Goal: Navigation & Orientation: Find specific page/section

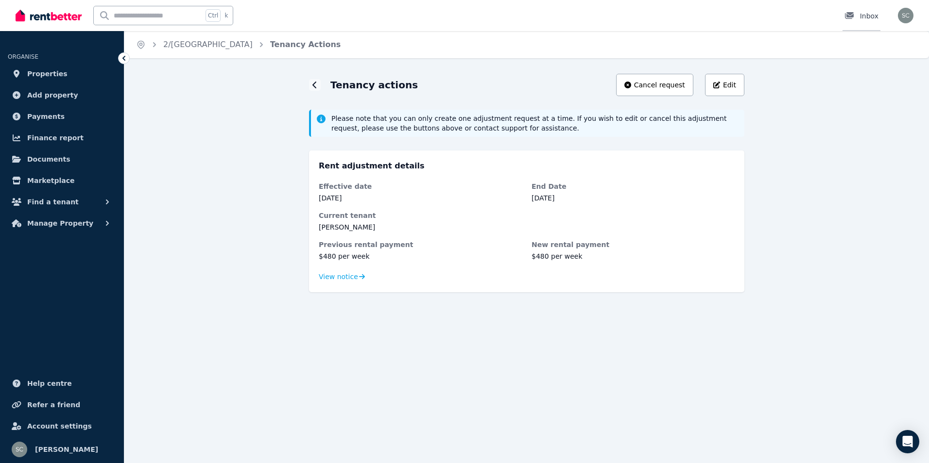
click at [853, 18] on icon at bounding box center [849, 16] width 10 height 8
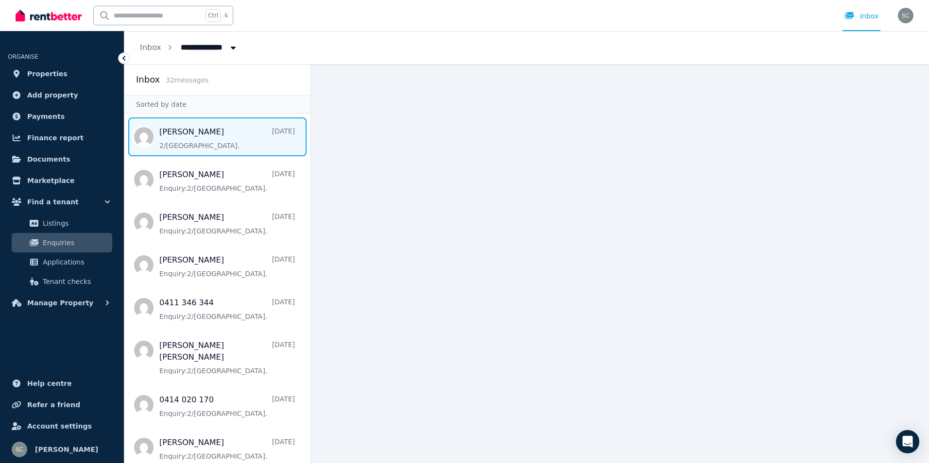
click at [177, 138] on span "Message list" at bounding box center [217, 137] width 186 height 39
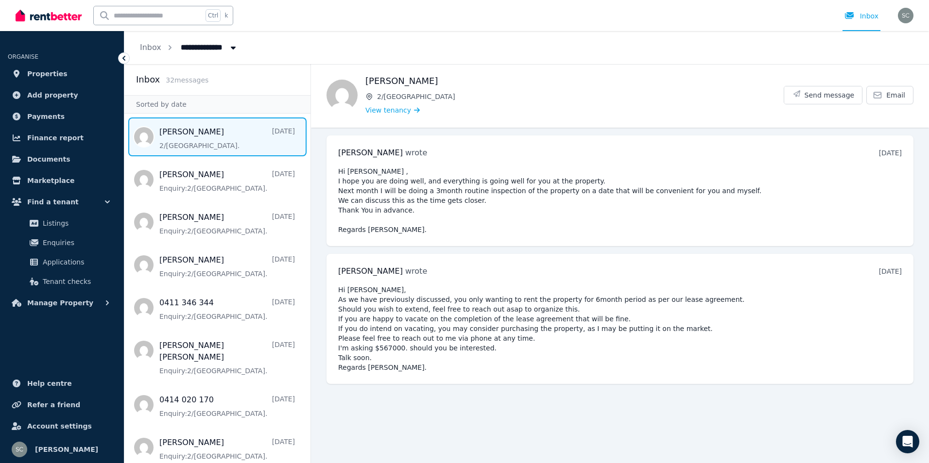
click at [124, 59] on icon at bounding box center [123, 58] width 3 height 5
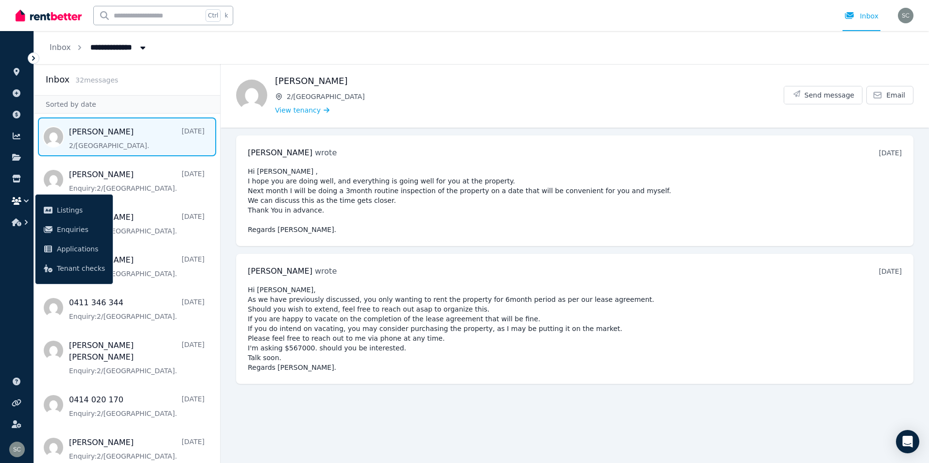
click at [34, 60] on icon at bounding box center [34, 58] width 10 height 10
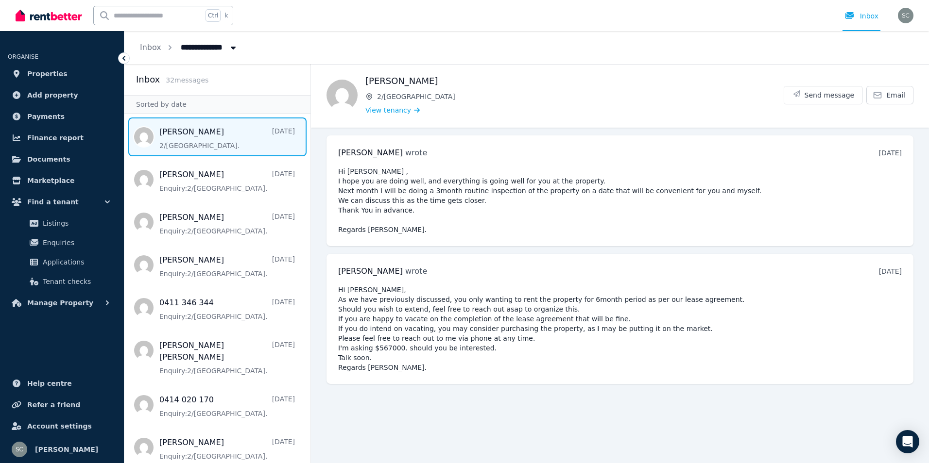
click at [34, 60] on span "ORGANISE" at bounding box center [23, 56] width 31 height 7
click at [125, 56] on icon at bounding box center [124, 58] width 10 height 10
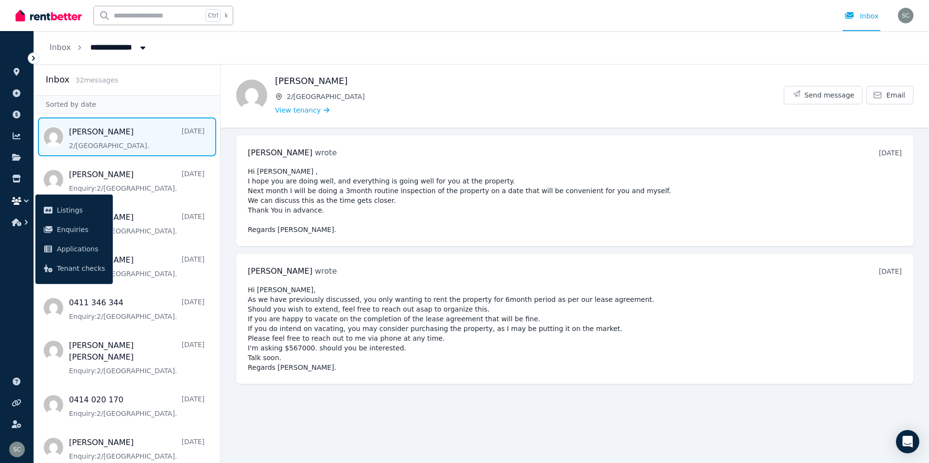
click at [100, 46] on span "All Properties" at bounding box center [123, 47] width 76 height 16
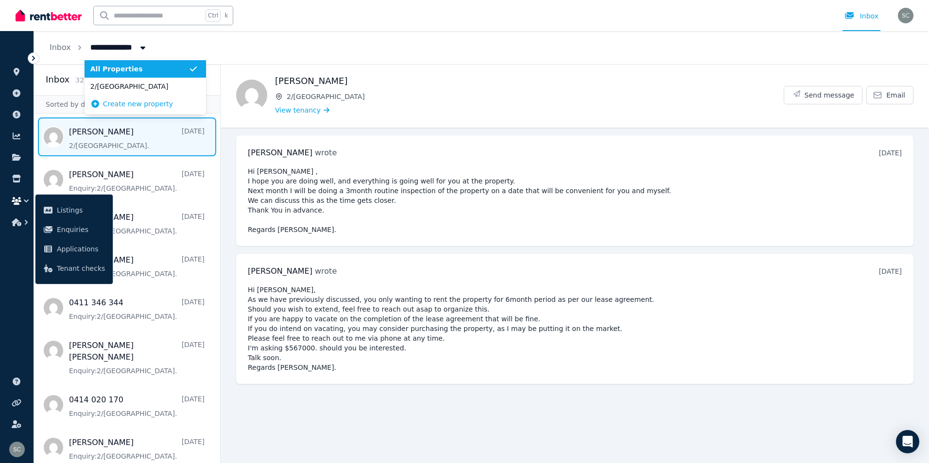
click at [80, 49] on icon "Breadcrumb" at bounding box center [80, 48] width 10 height 10
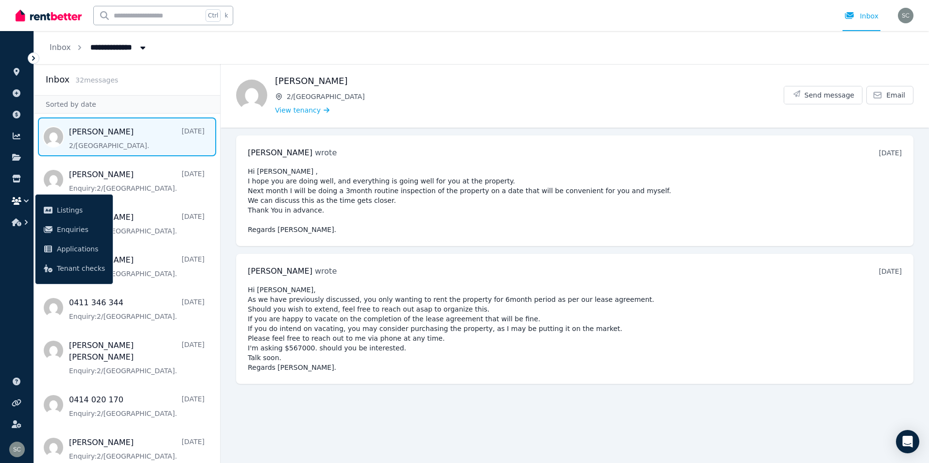
click at [135, 47] on button "Breadcrumb" at bounding box center [142, 47] width 17 height 17
click at [131, 84] on span "2/[GEOGRAPHIC_DATA]" at bounding box center [139, 87] width 98 height 10
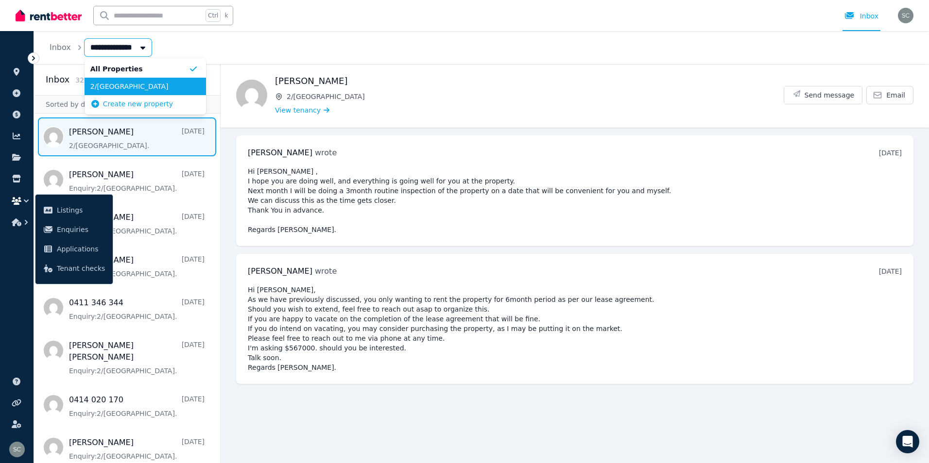
type input "**********"
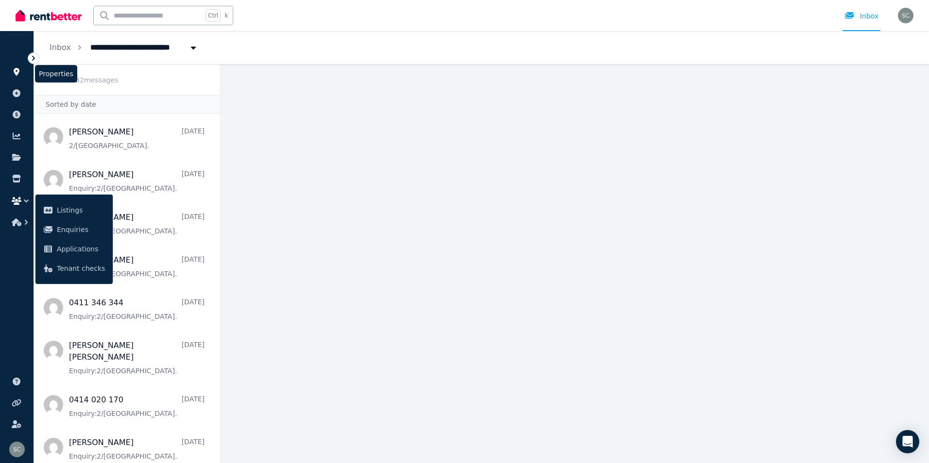
click at [22, 74] on link at bounding box center [17, 72] width 18 height 16
